Goal: Transaction & Acquisition: Purchase product/service

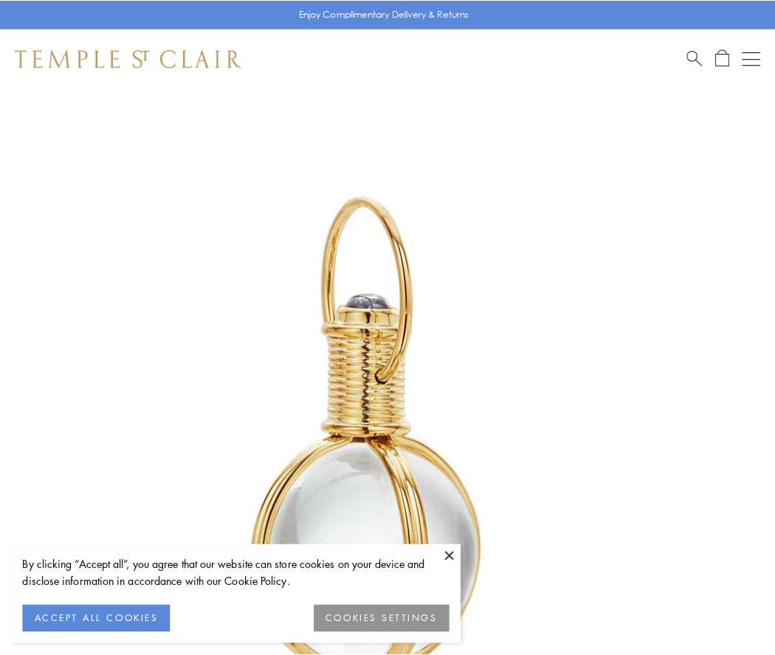
scroll to position [385, 0]
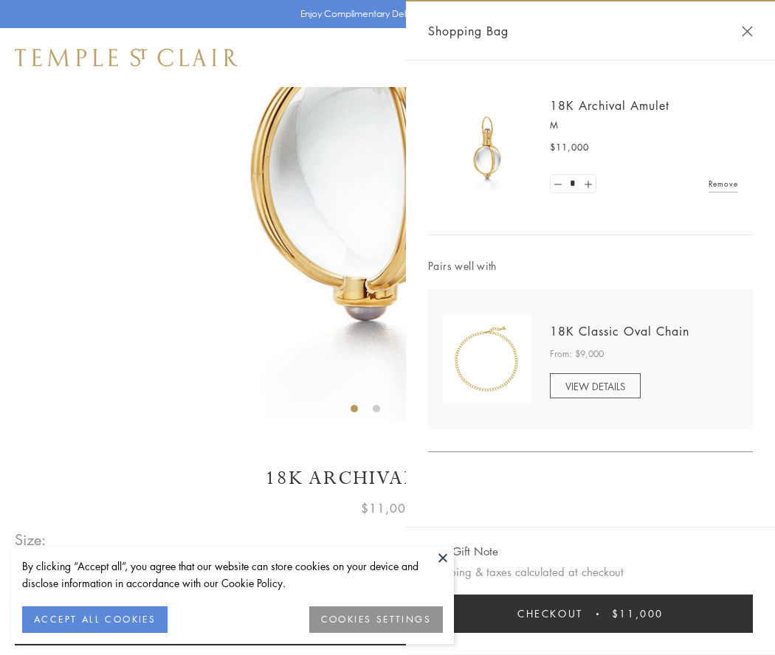
click at [590, 614] on button "Checkout $11,000" at bounding box center [590, 614] width 325 height 38
